Goal: Find contact information: Find contact information

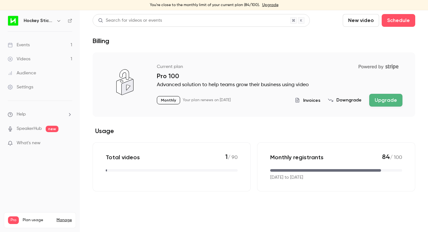
click at [24, 48] on div "Events" at bounding box center [19, 45] width 22 height 6
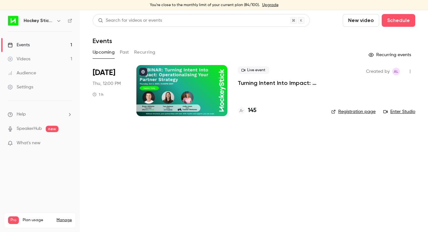
click at [254, 111] on h4 "145" at bounding box center [252, 110] width 9 height 9
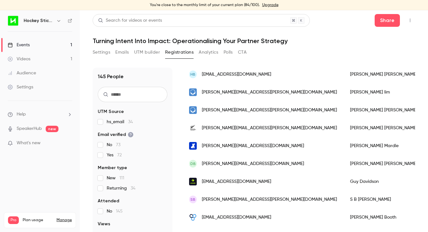
scroll to position [82, 0]
drag, startPoint x: 272, startPoint y: 163, endPoint x: 219, endPoint y: 164, distance: 52.7
click at [219, 164] on div "DB daniel@stockdaleventures.com.au" at bounding box center [263, 163] width 161 height 18
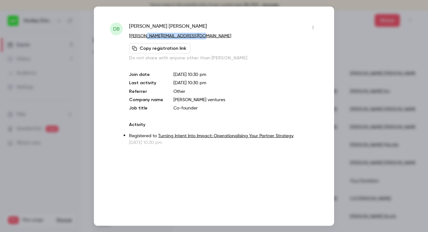
drag, startPoint x: 204, startPoint y: 37, endPoint x: 146, endPoint y: 34, distance: 57.9
click at [146, 34] on p "[PERSON_NAME][EMAIL_ADDRESS][DOMAIN_NAME]" at bounding box center [223, 36] width 189 height 7
copy link "stockdaleventures.com.au"
click at [373, 55] on div at bounding box center [214, 116] width 428 height 232
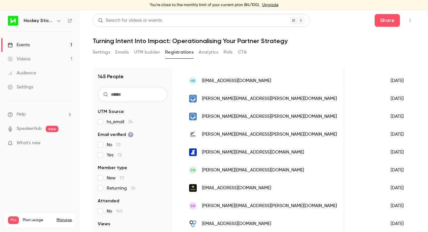
scroll to position [0, 95]
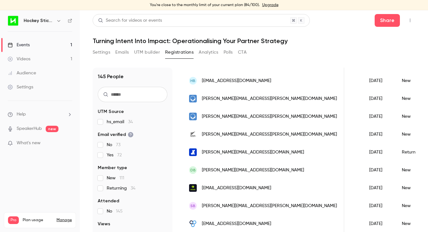
click at [395, 174] on div "New" at bounding box center [415, 170] width 40 height 18
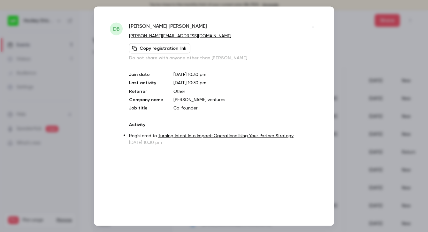
click at [69, 193] on div at bounding box center [214, 116] width 428 height 232
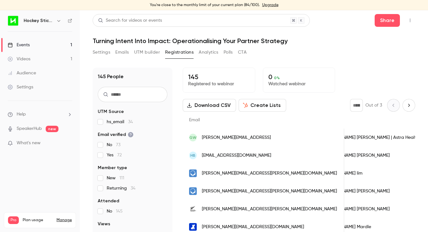
scroll to position [0, 20]
click at [367, 57] on div "Settings Emails UTM builder Registrations Analytics Polls CTA" at bounding box center [254, 53] width 322 height 13
